Goal: Browse casually: Explore the website without a specific task or goal

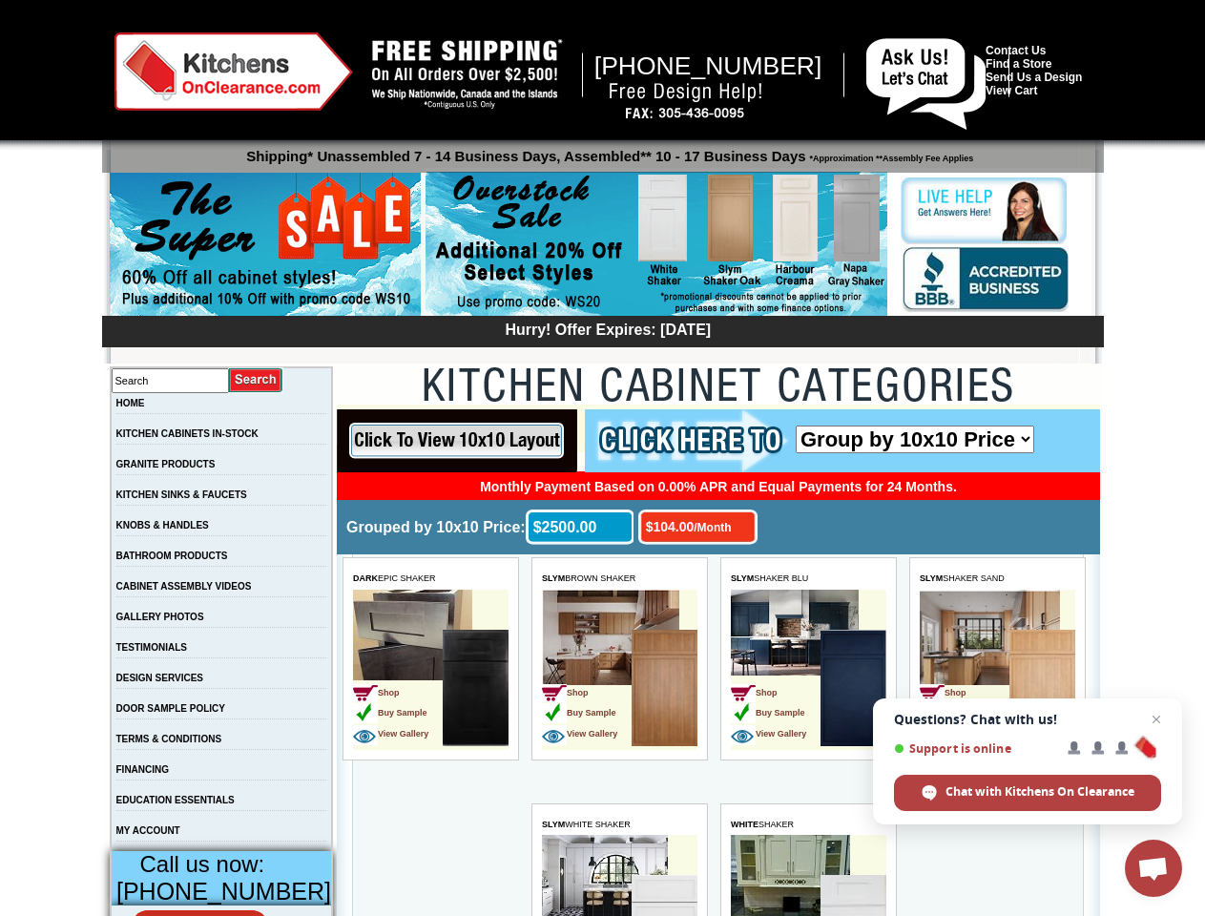
click at [1153, 868] on span "Open chat" at bounding box center [1152, 870] width 31 height 27
click at [457, 441] on input "image" at bounding box center [457, 440] width 240 height 63
click at [430, 578] on span "DARK EPIC SHAKER" at bounding box center [394, 578] width 83 height 10
click at [430, 670] on td "Shop Buy Sample View Gallery" at bounding box center [398, 690] width 90 height 120
click at [619, 578] on span "SLYM BROWN SHAKER" at bounding box center [588, 578] width 93 height 10
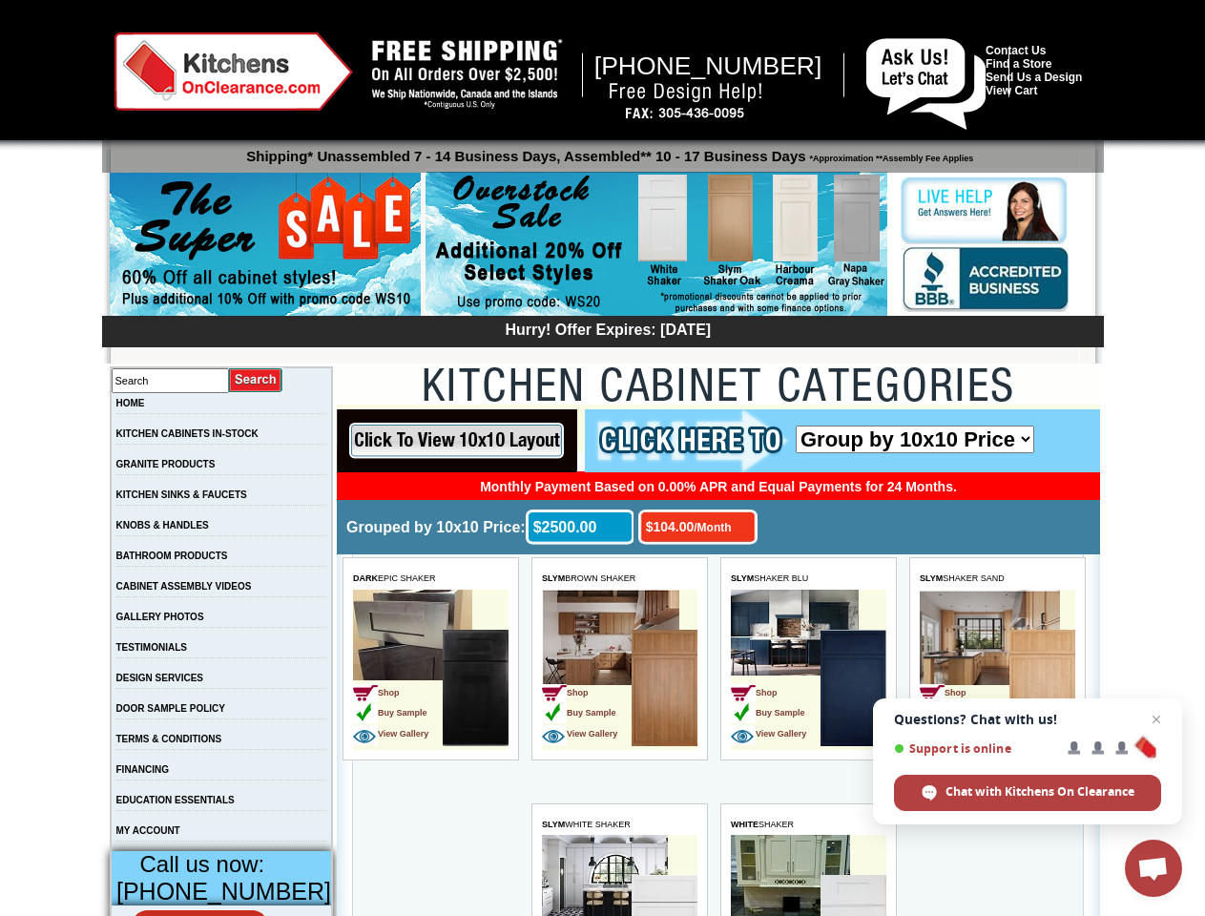
click at [619, 670] on td "Shop Buy Sample View Gallery" at bounding box center [587, 690] width 90 height 120
click at [808, 578] on span "SLYM SHAKER BLU" at bounding box center [769, 578] width 77 height 10
click at [808, 670] on td "Shop Buy Sample View Gallery" at bounding box center [776, 690] width 90 height 120
click at [997, 578] on span "SLYM SHAKER SAND" at bounding box center [962, 578] width 85 height 10
click at [997, 670] on td "Shop Buy Sample View Gallery" at bounding box center [965, 690] width 90 height 120
